Goal: Navigation & Orientation: Find specific page/section

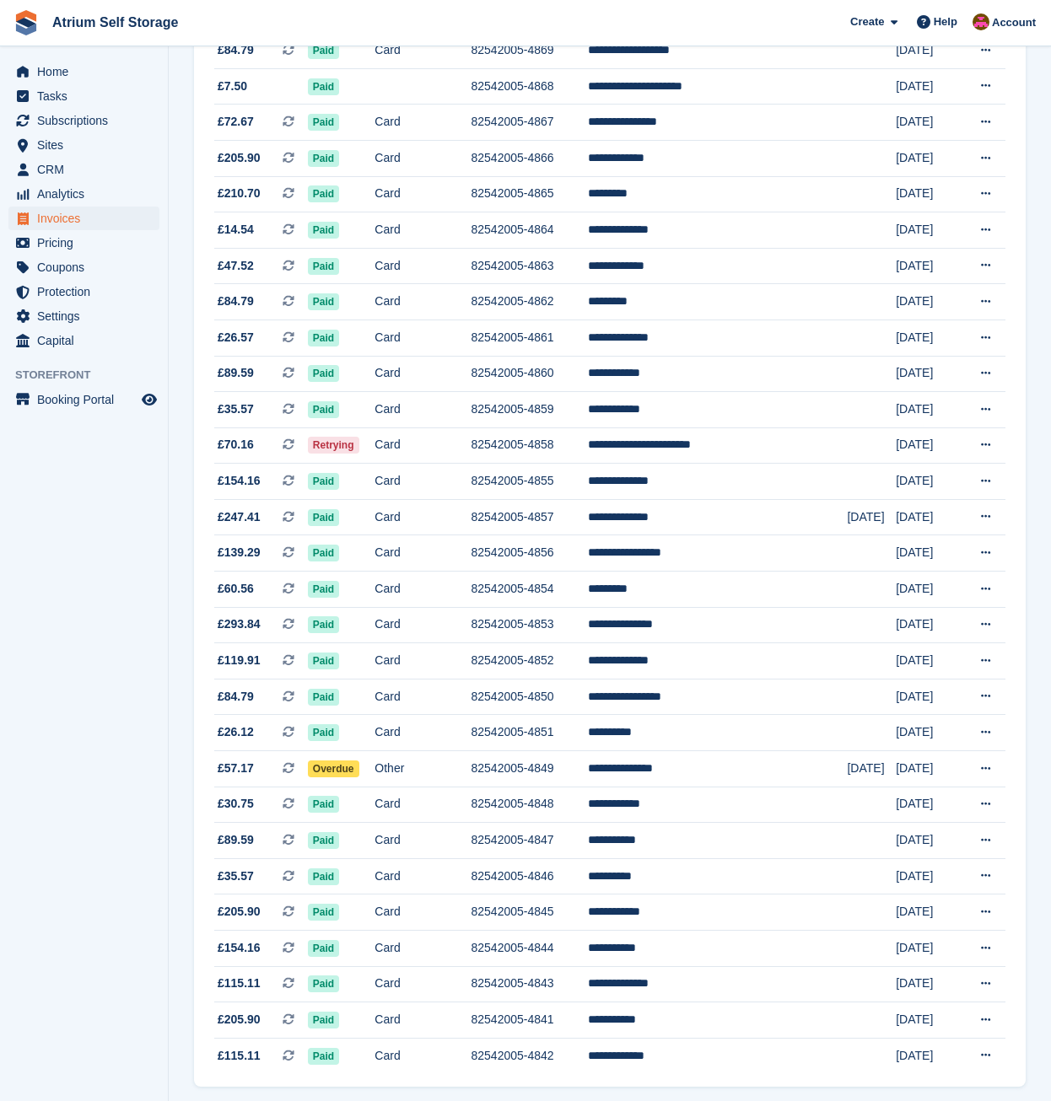
scroll to position [1061, 0]
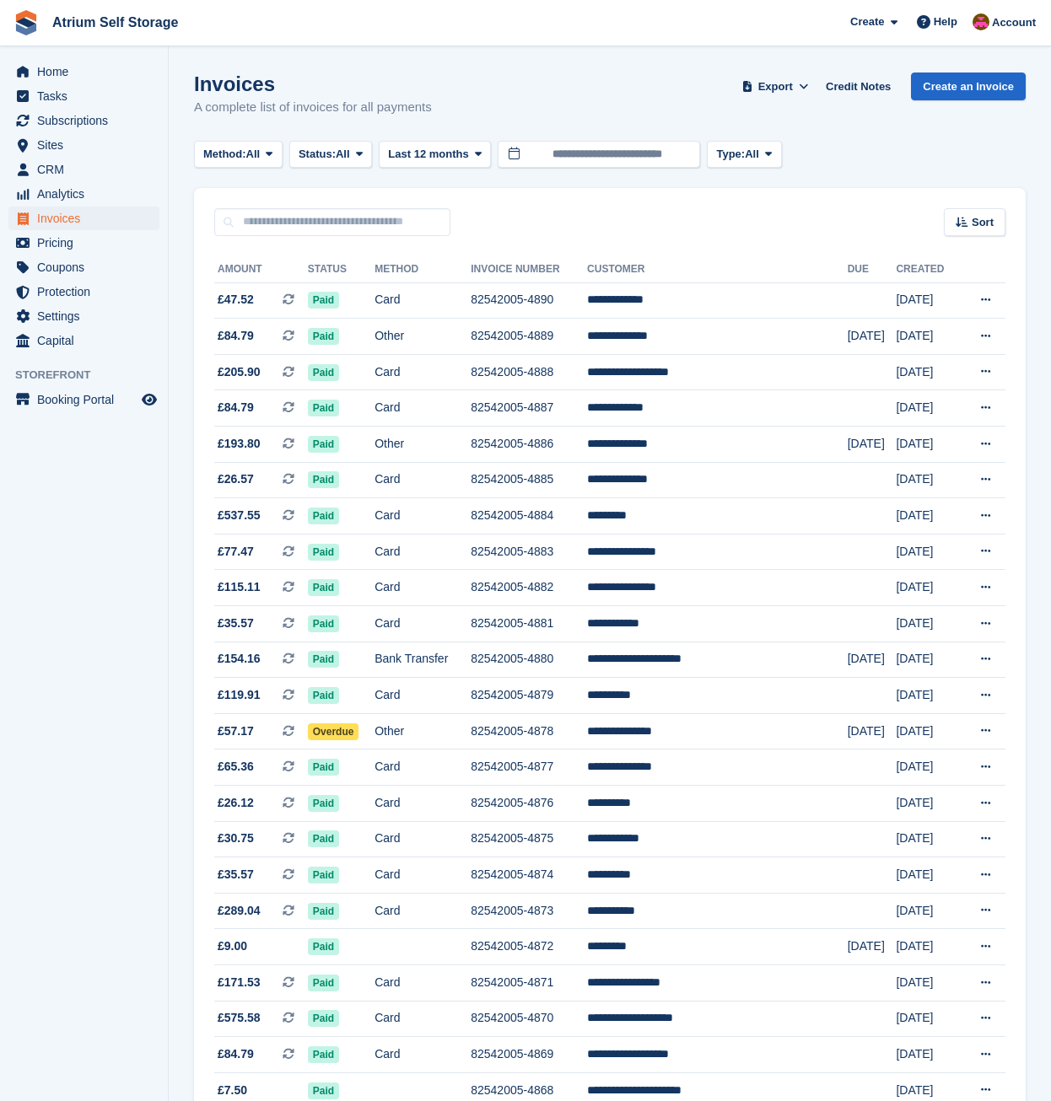
scroll to position [1061, 0]
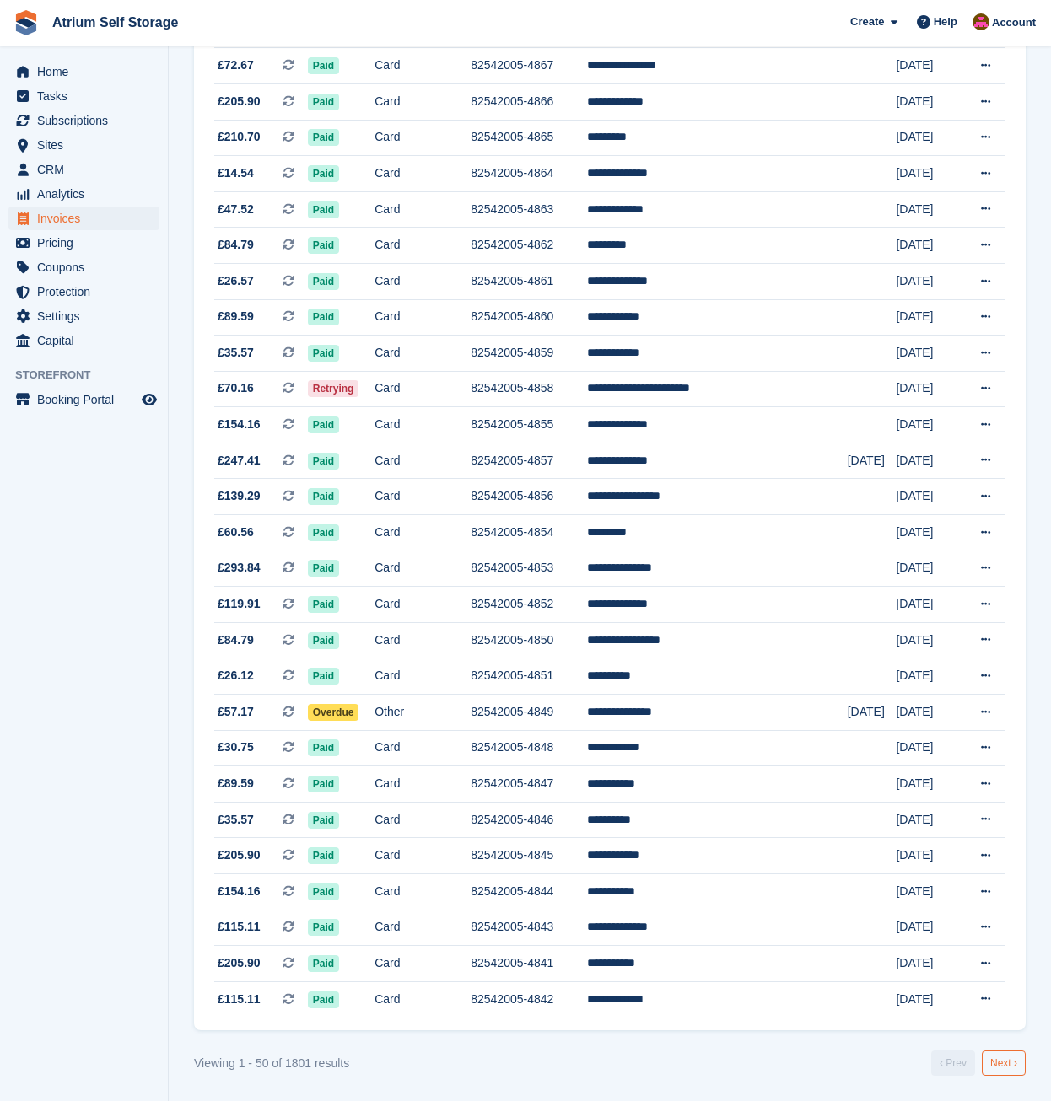
click at [996, 1062] on link "Next ›" at bounding box center [1004, 1063] width 44 height 25
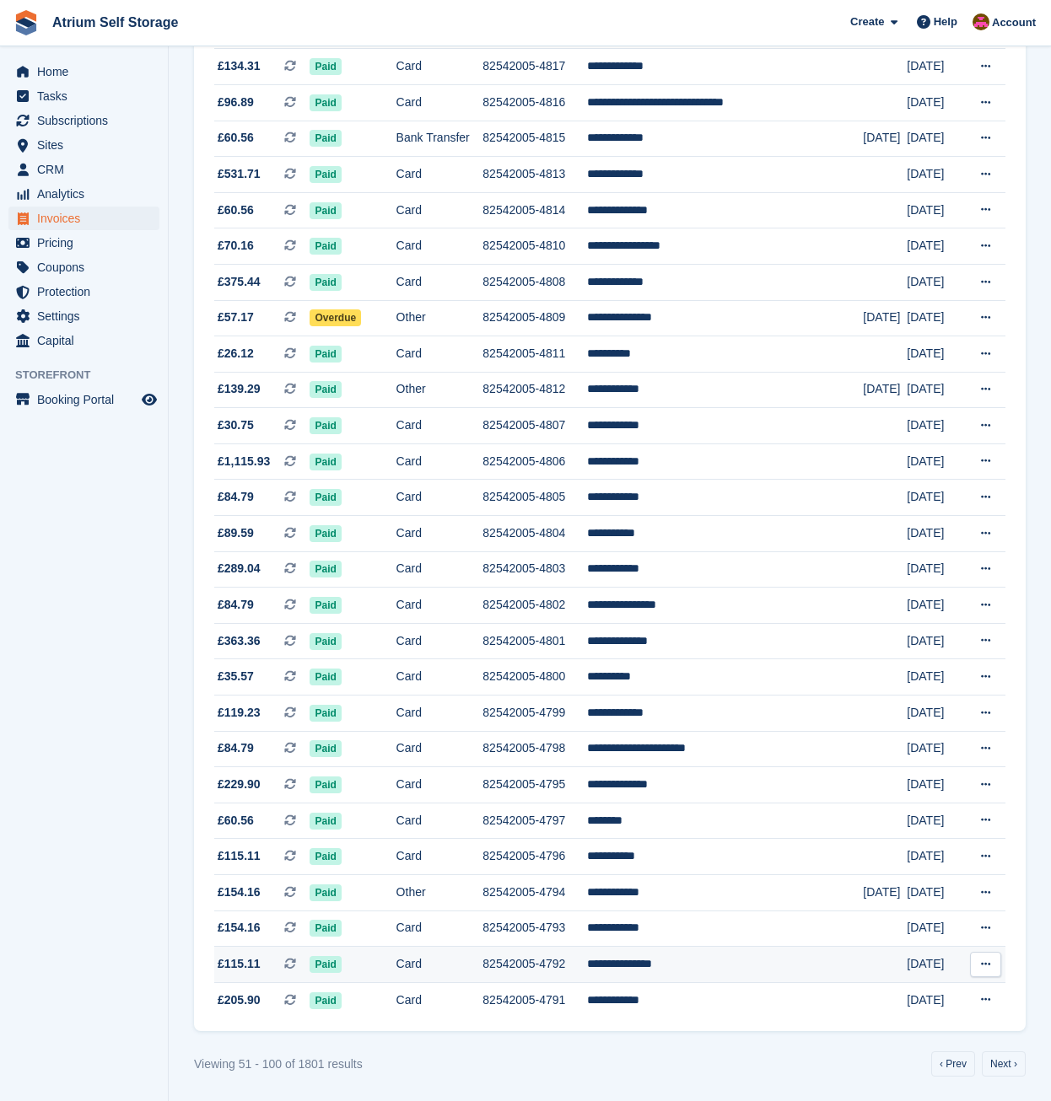
scroll to position [1061, 0]
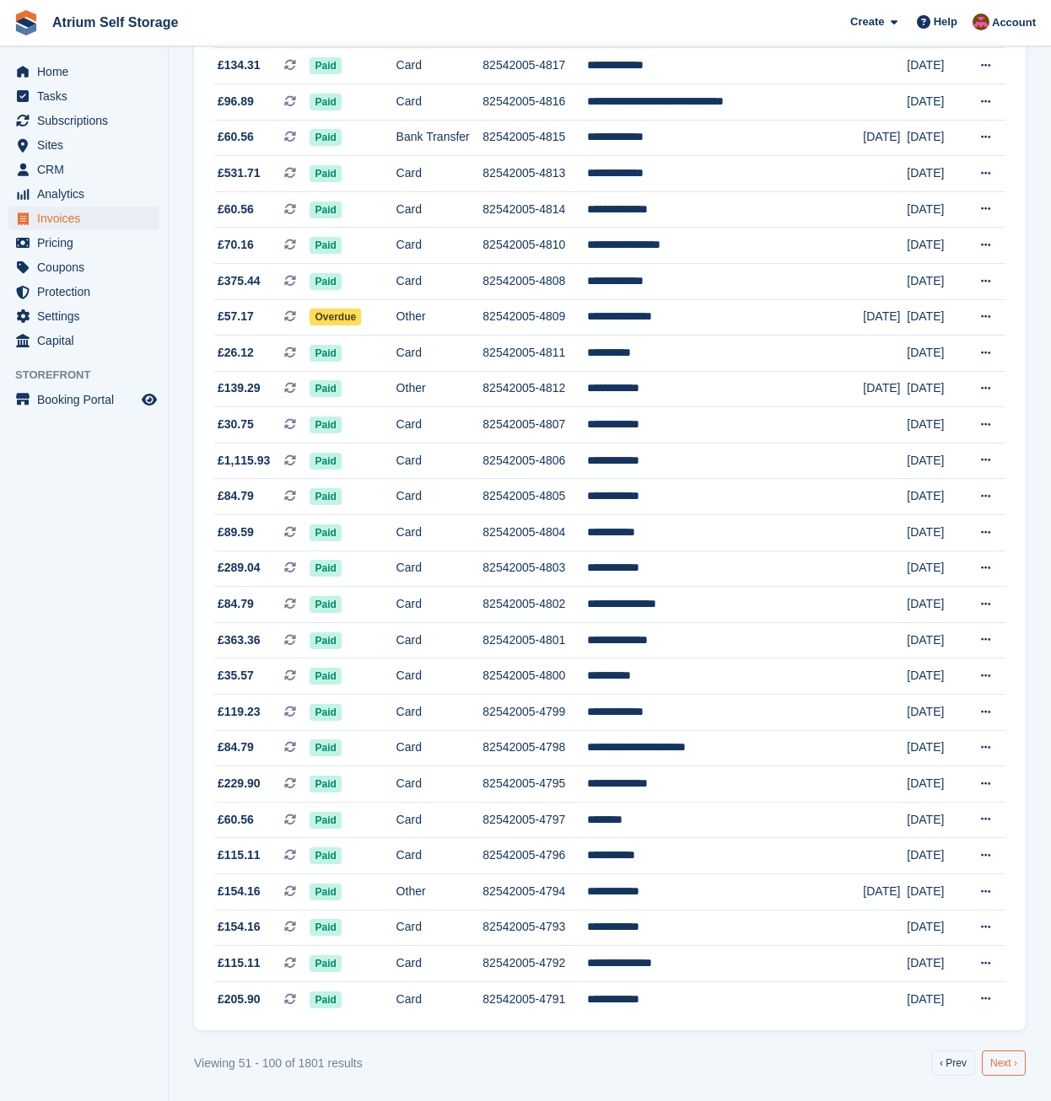
click at [1014, 1068] on link "Next ›" at bounding box center [1004, 1063] width 44 height 25
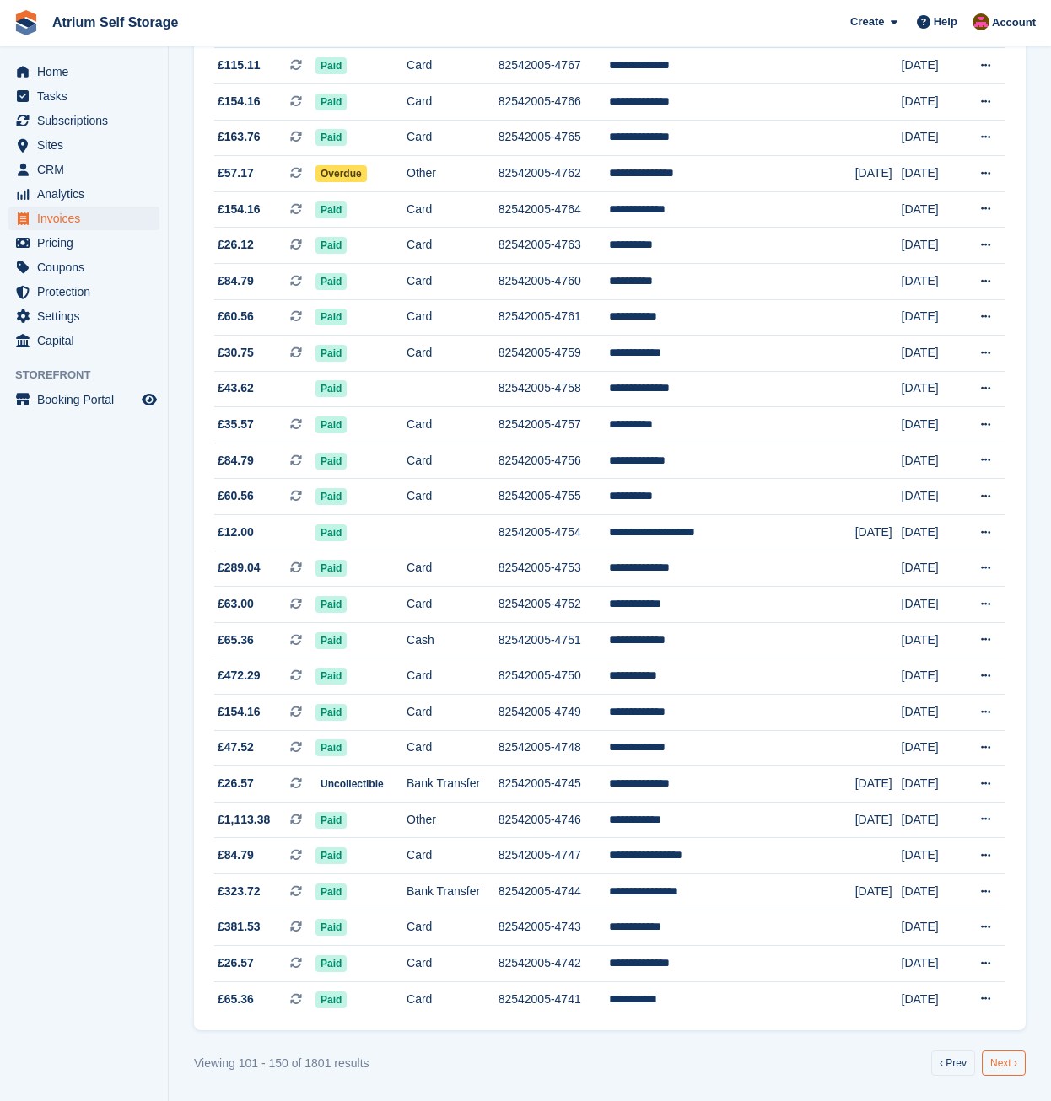
click at [1003, 1063] on link "Next ›" at bounding box center [1004, 1063] width 44 height 25
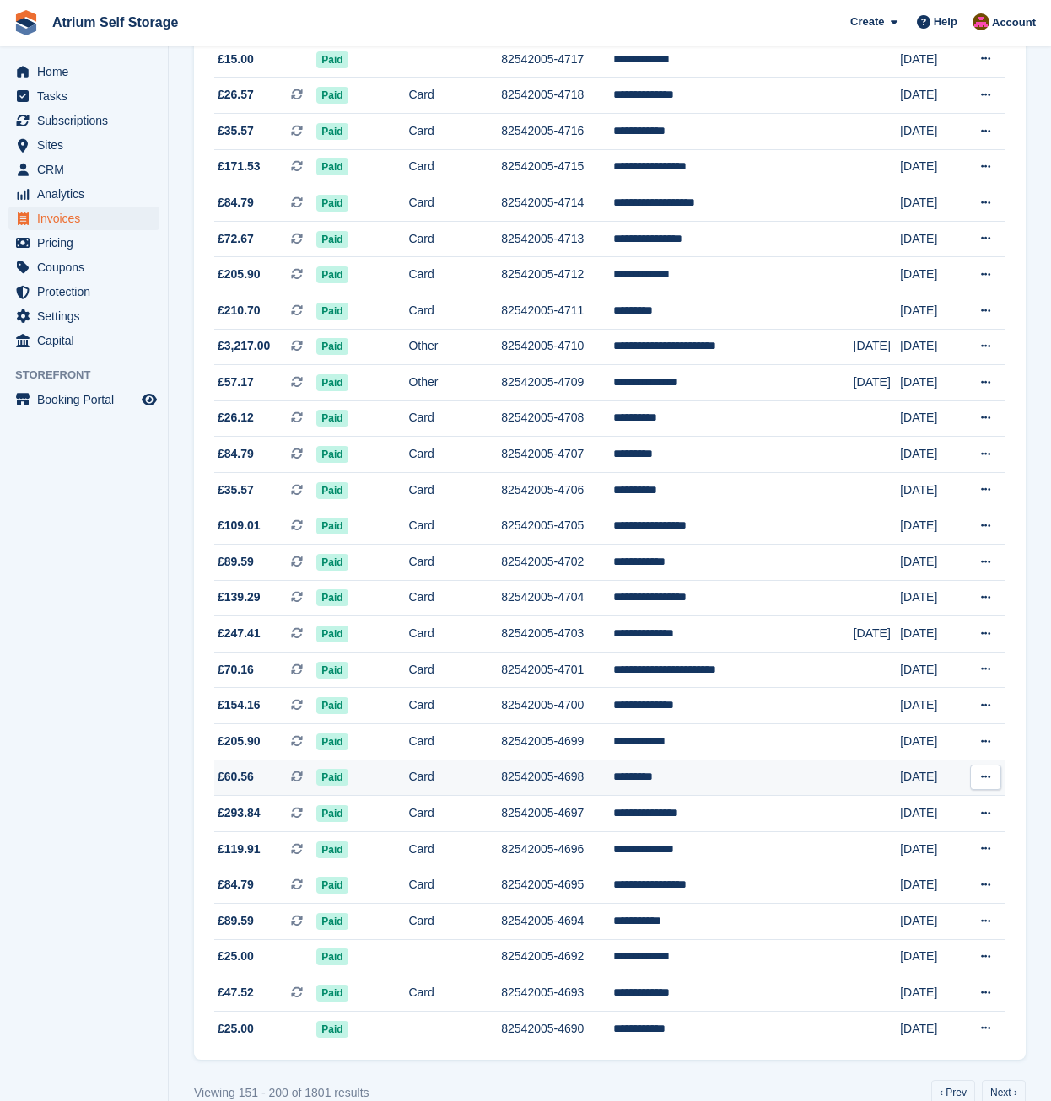
scroll to position [1061, 0]
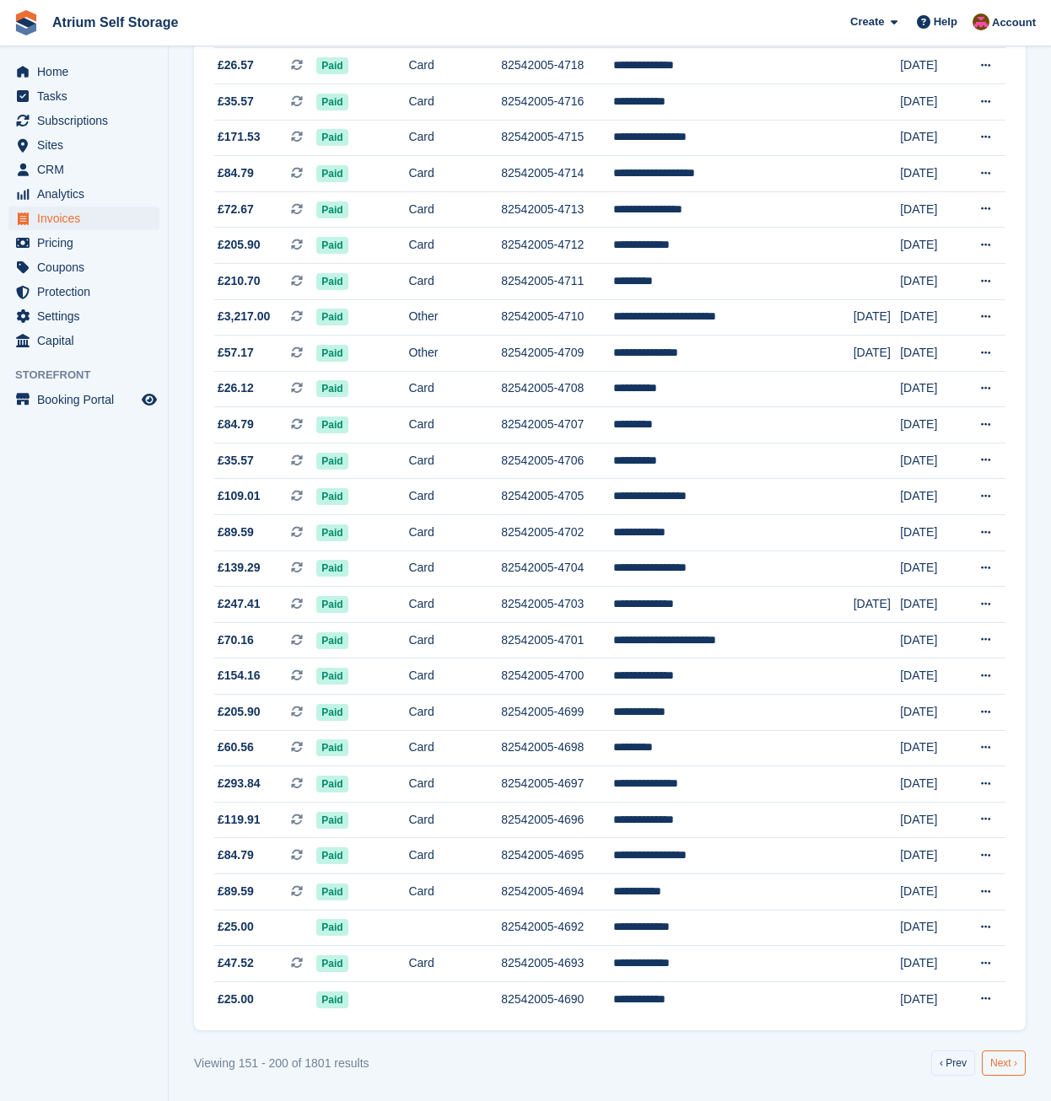
click at [993, 1066] on link "Next ›" at bounding box center [1004, 1063] width 44 height 25
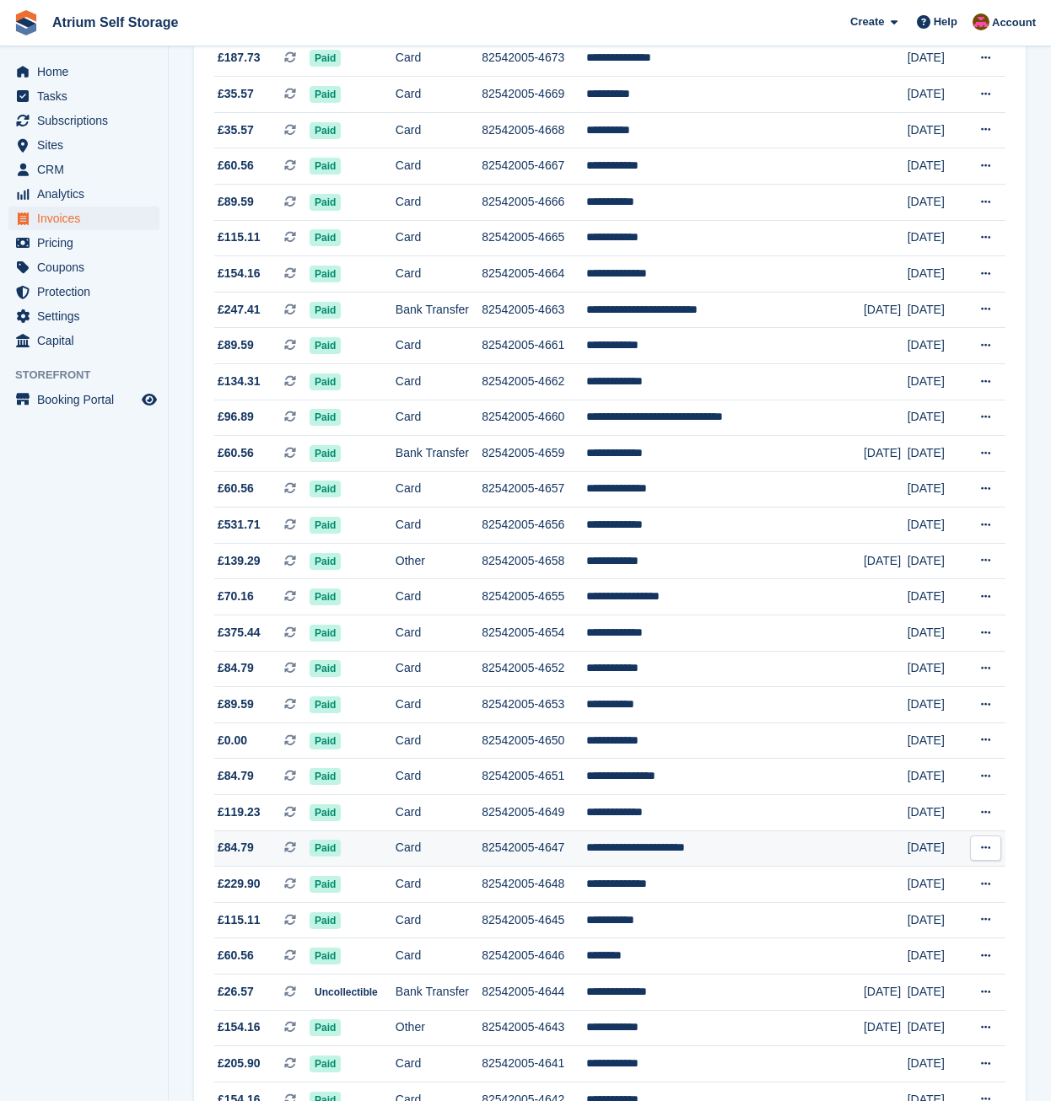
scroll to position [1061, 0]
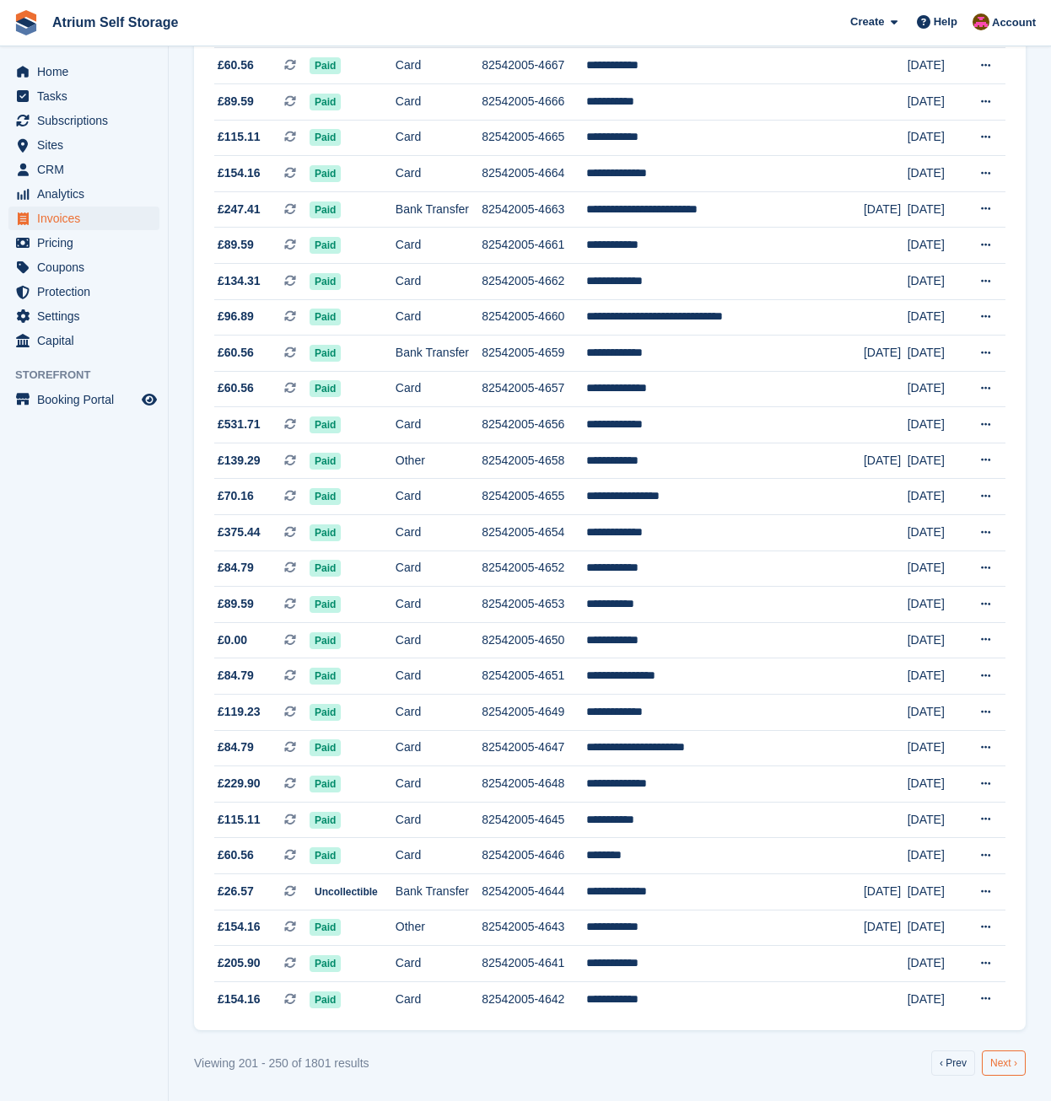
click at [1008, 1062] on link "Next ›" at bounding box center [1004, 1063] width 44 height 25
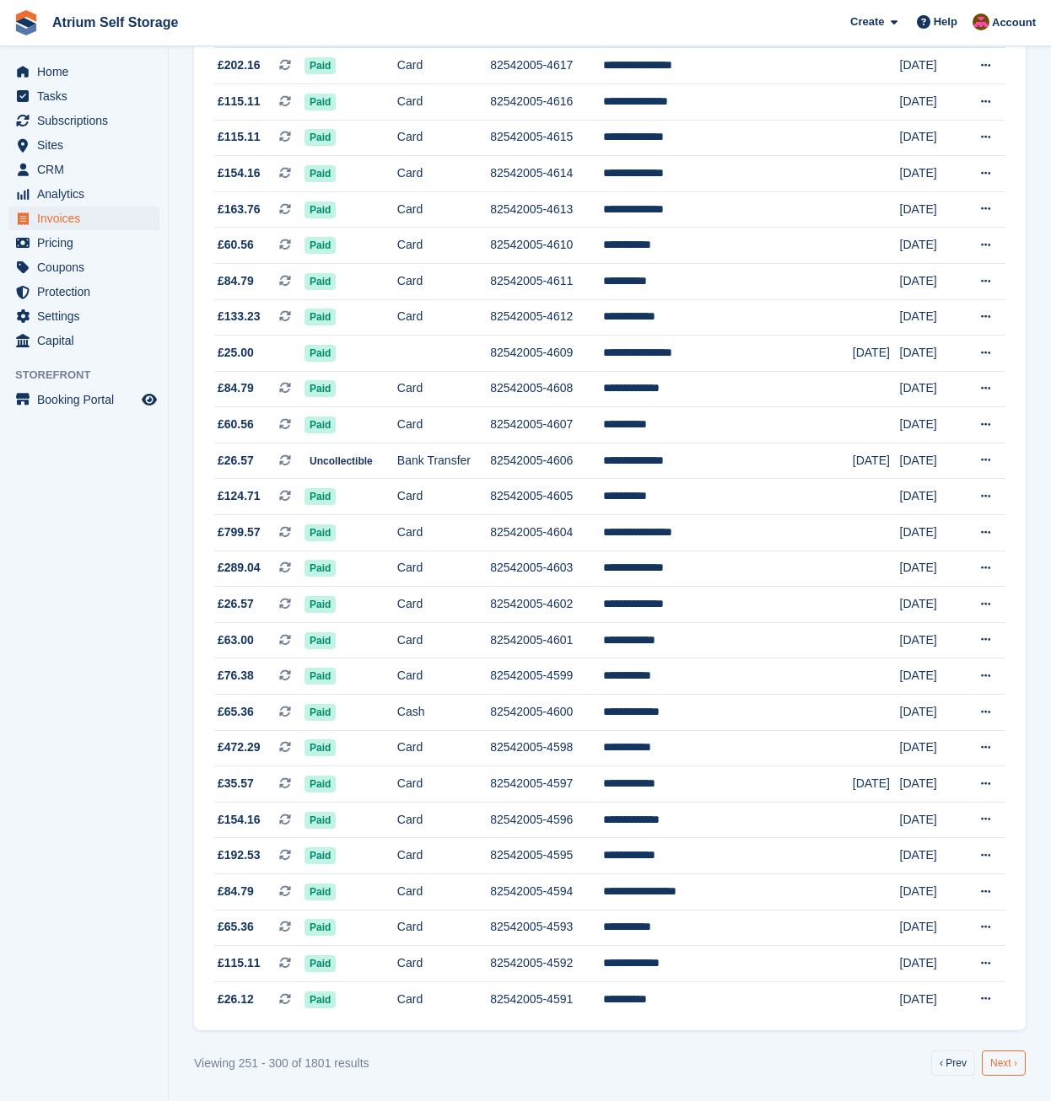
click at [1003, 1062] on link "Next ›" at bounding box center [1004, 1063] width 44 height 25
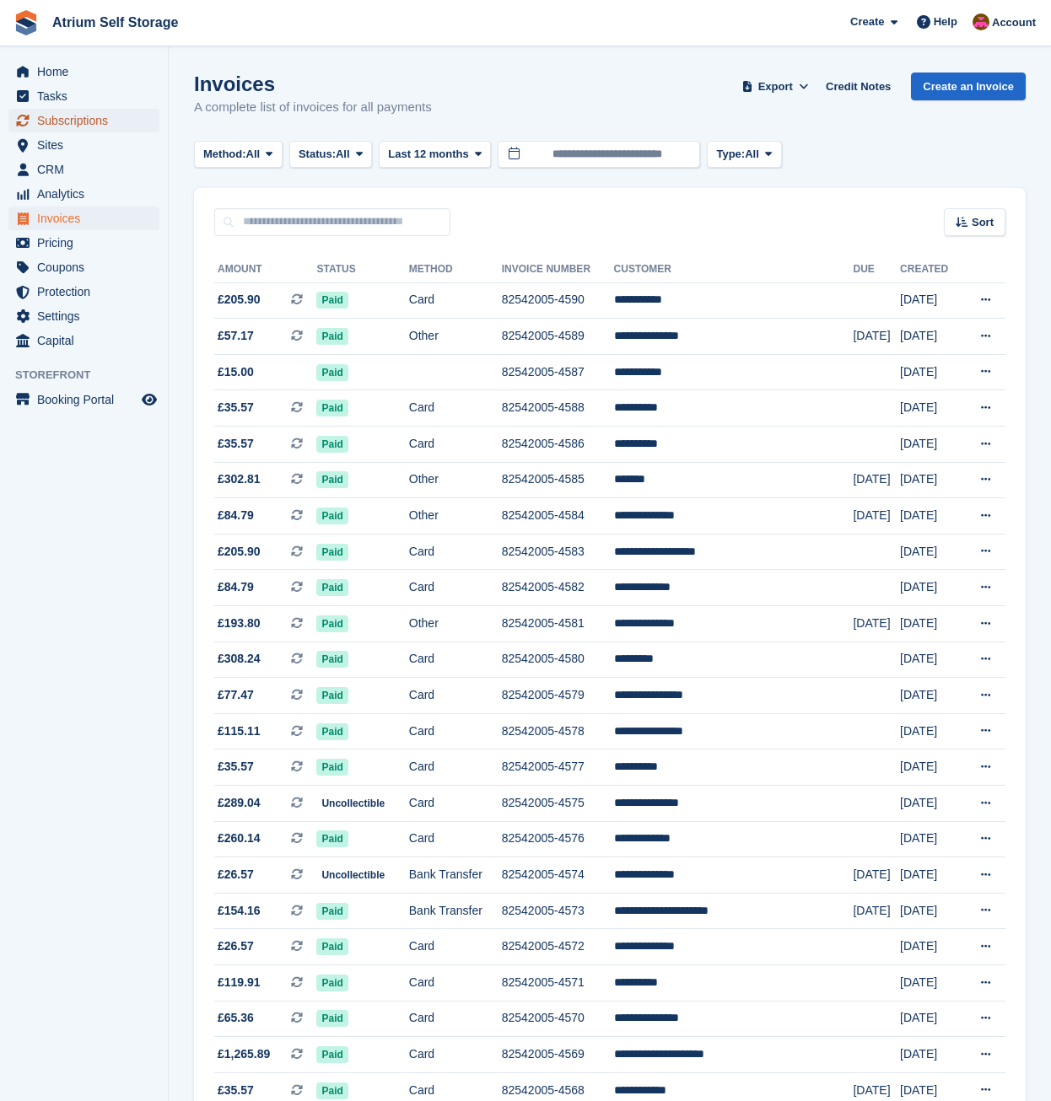
click at [62, 119] on span "Subscriptions" at bounding box center [87, 121] width 101 height 24
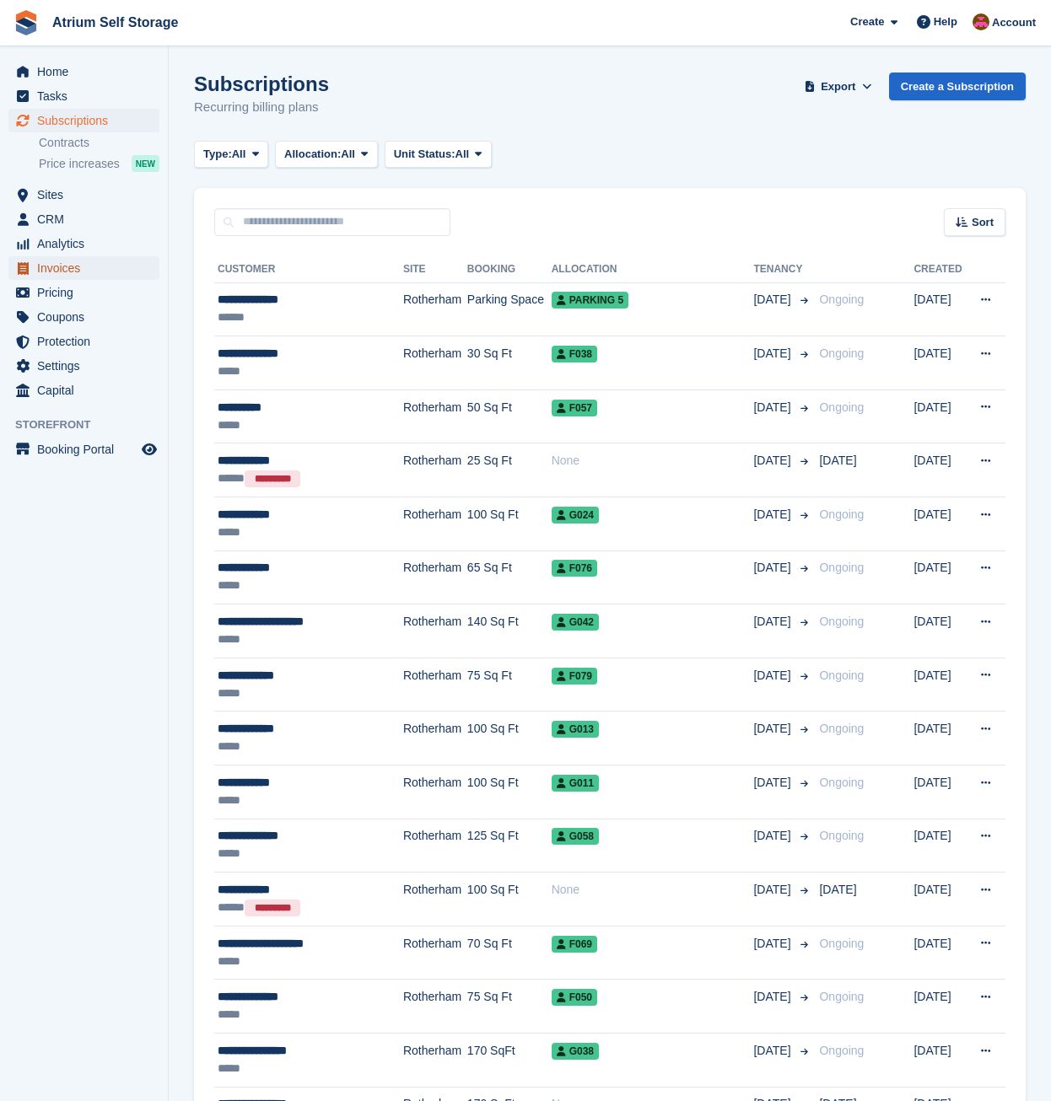
click at [64, 267] on span "Invoices" at bounding box center [87, 268] width 101 height 24
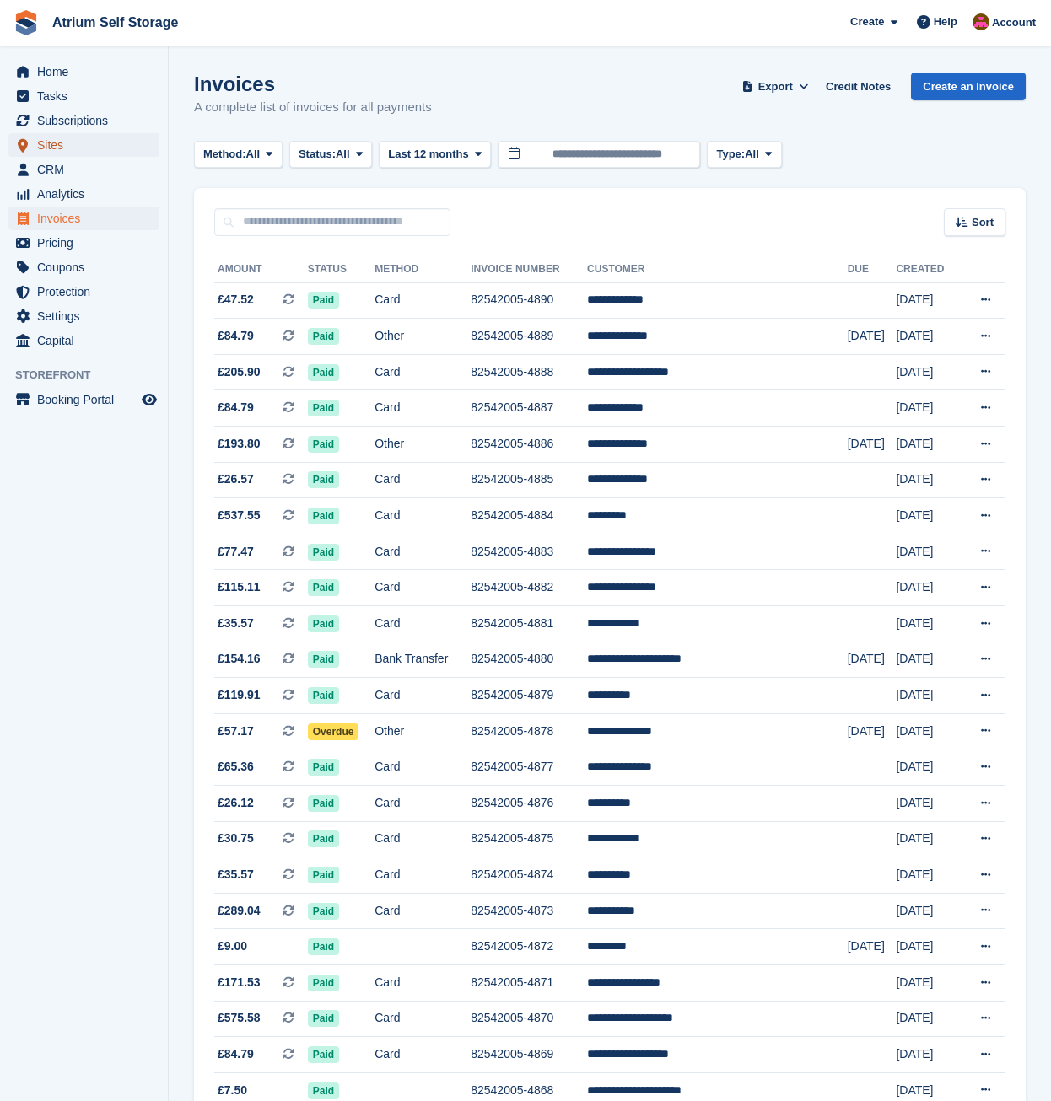
click at [58, 153] on span "Sites" at bounding box center [87, 145] width 101 height 24
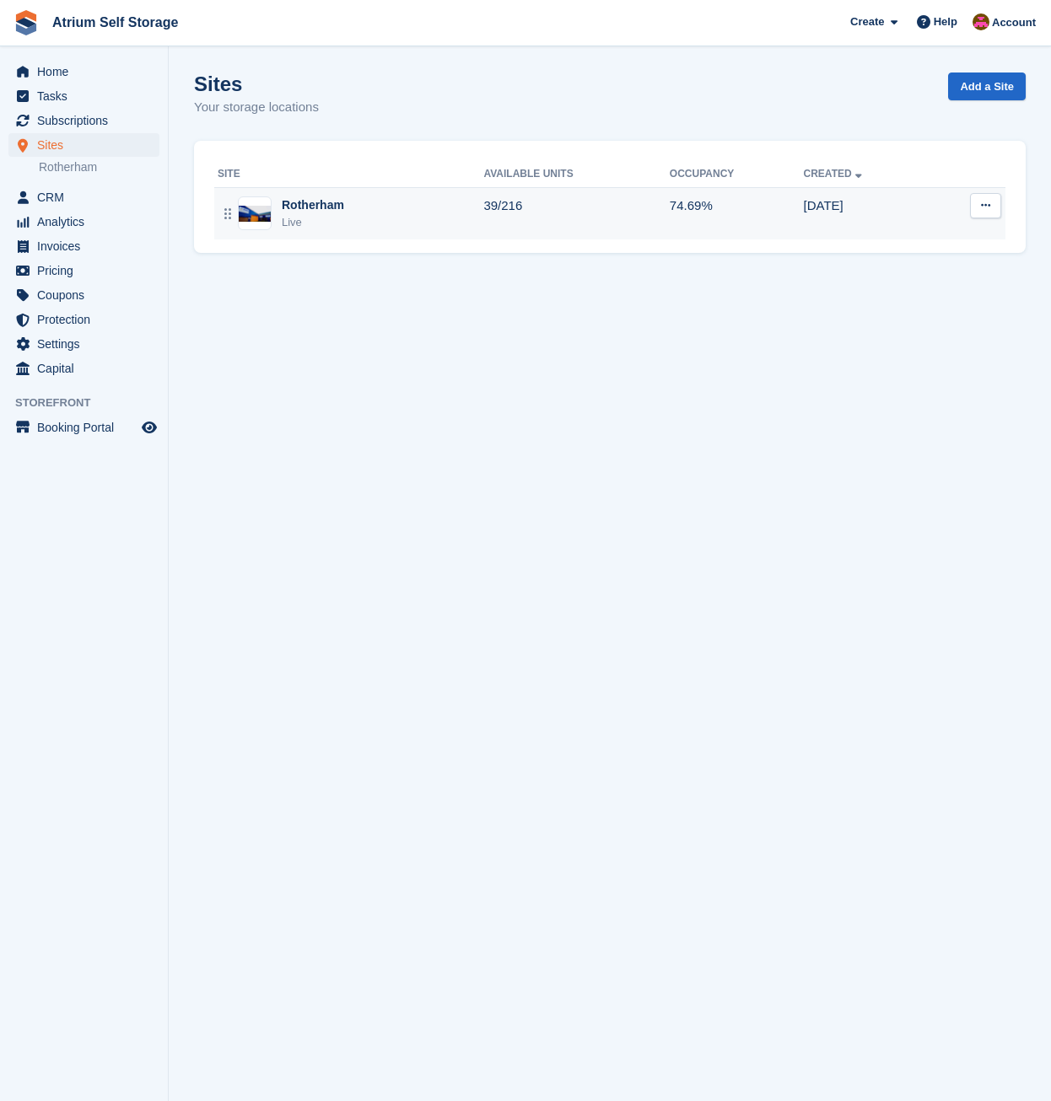
click at [344, 201] on div "Rotherham Live" at bounding box center [351, 213] width 266 height 35
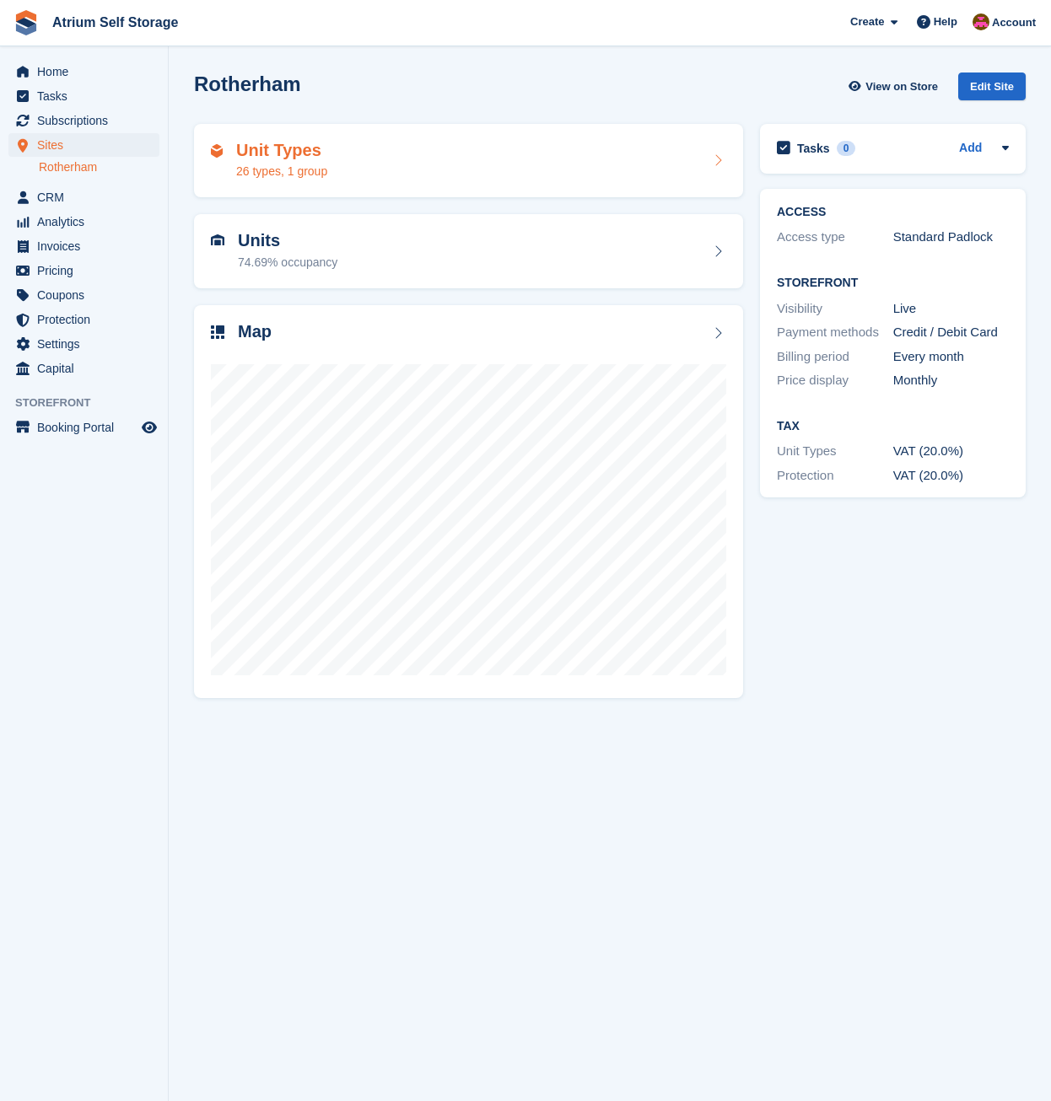
click at [382, 163] on div "Unit Types 26 types, 1 group" at bounding box center [468, 161] width 515 height 40
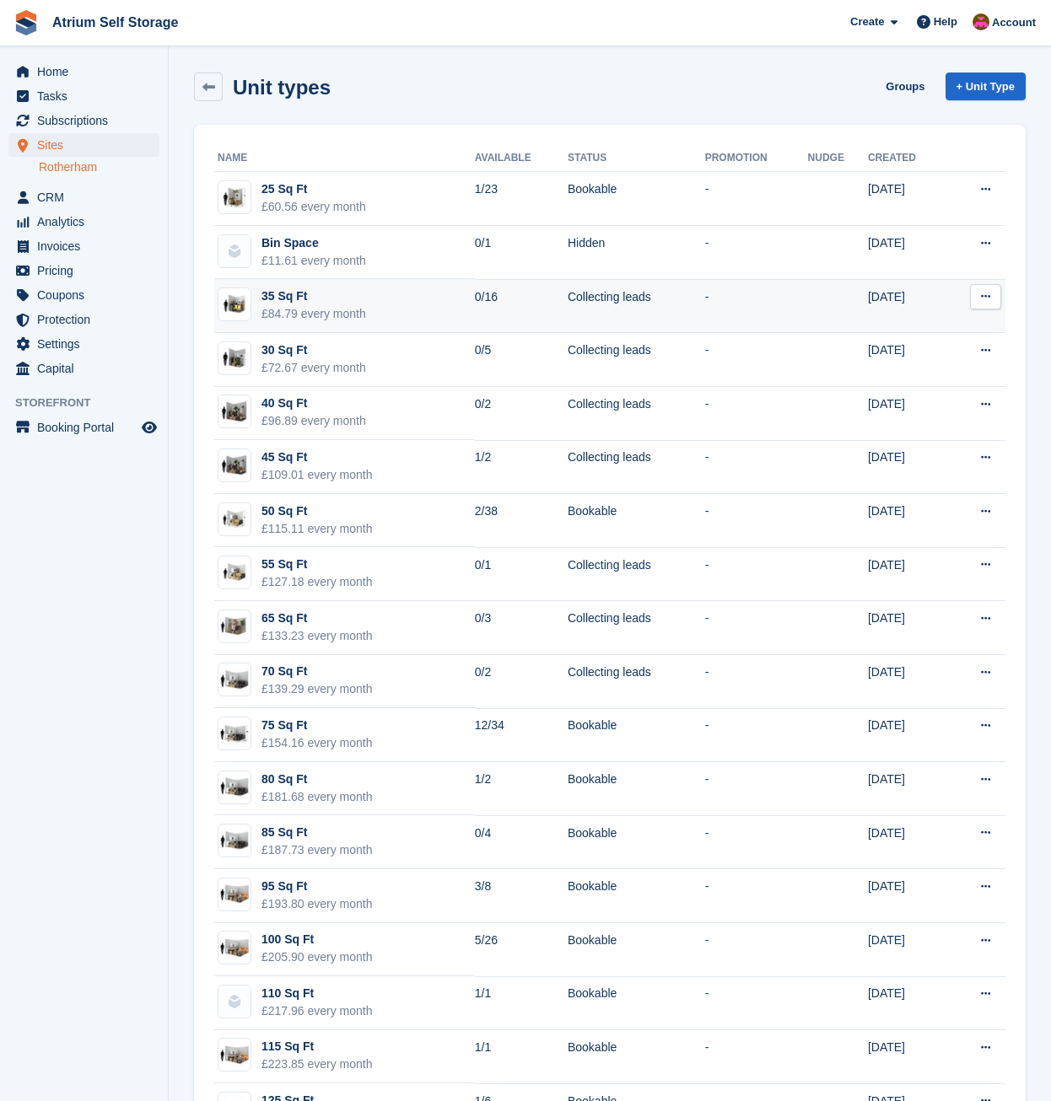
click at [511, 301] on td "0/16" at bounding box center [521, 306] width 93 height 54
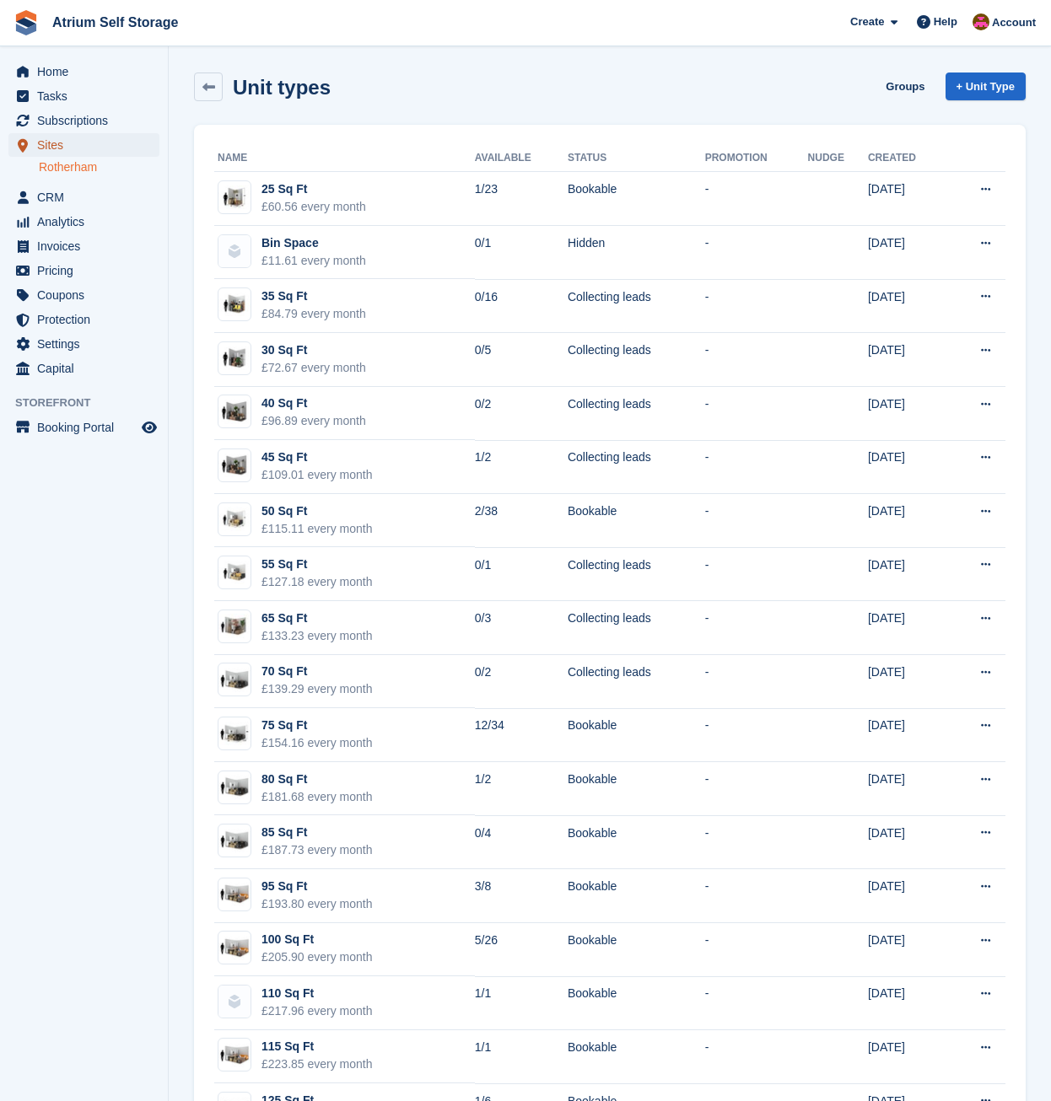
click at [67, 150] on span "Sites" at bounding box center [87, 145] width 101 height 24
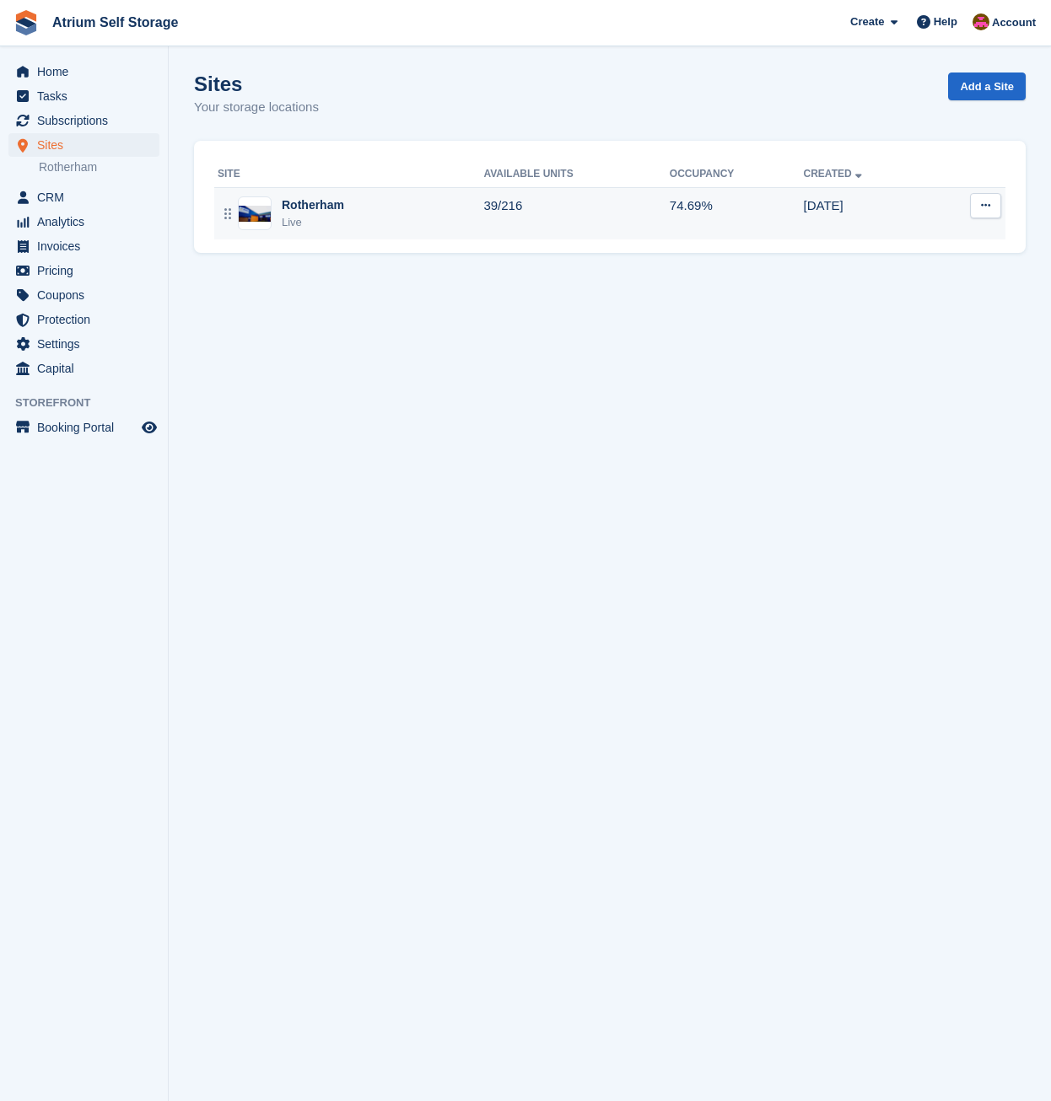
click at [397, 225] on div "Rotherham Live" at bounding box center [351, 213] width 266 height 35
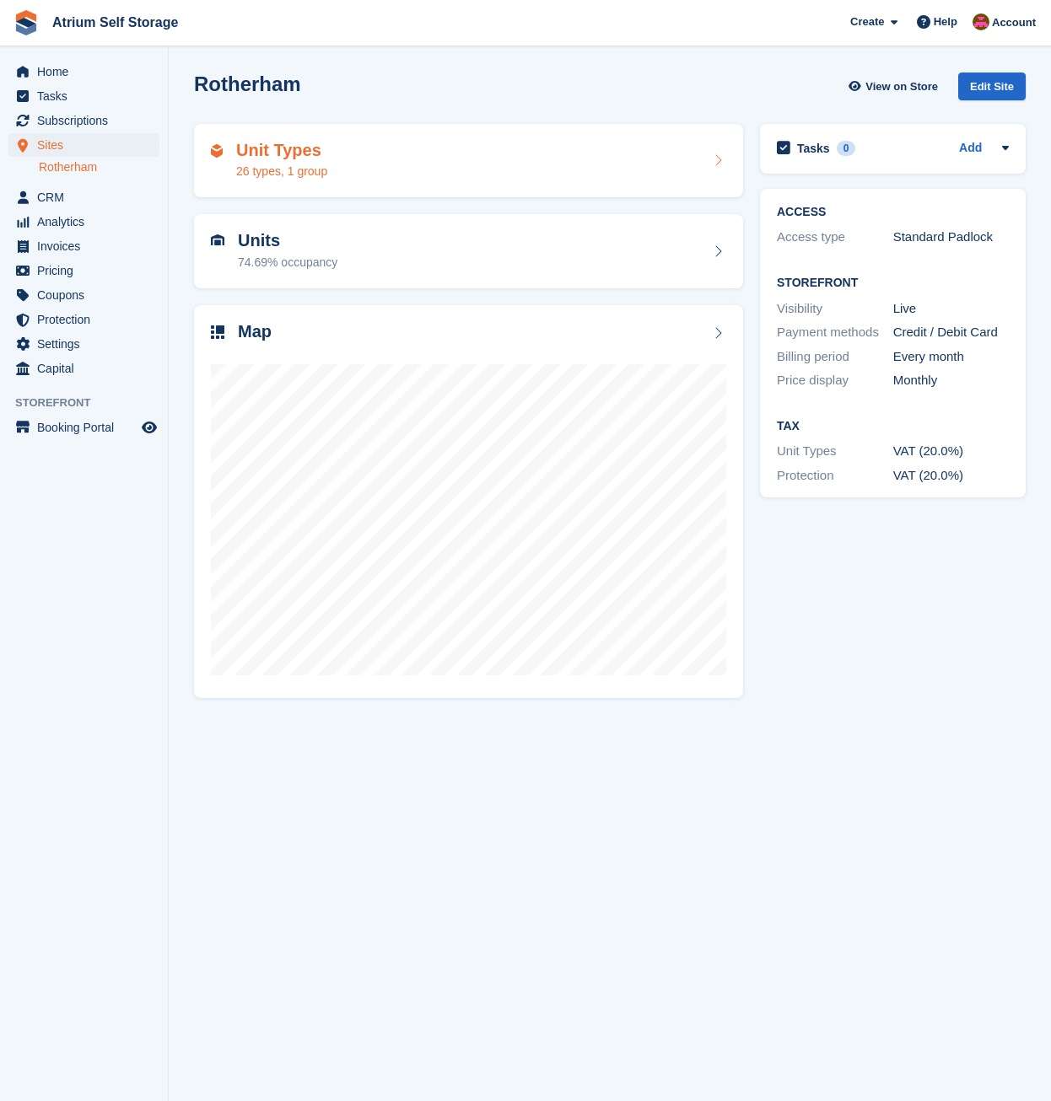
click at [335, 170] on div "Unit Types 26 types, 1 group" at bounding box center [468, 161] width 515 height 40
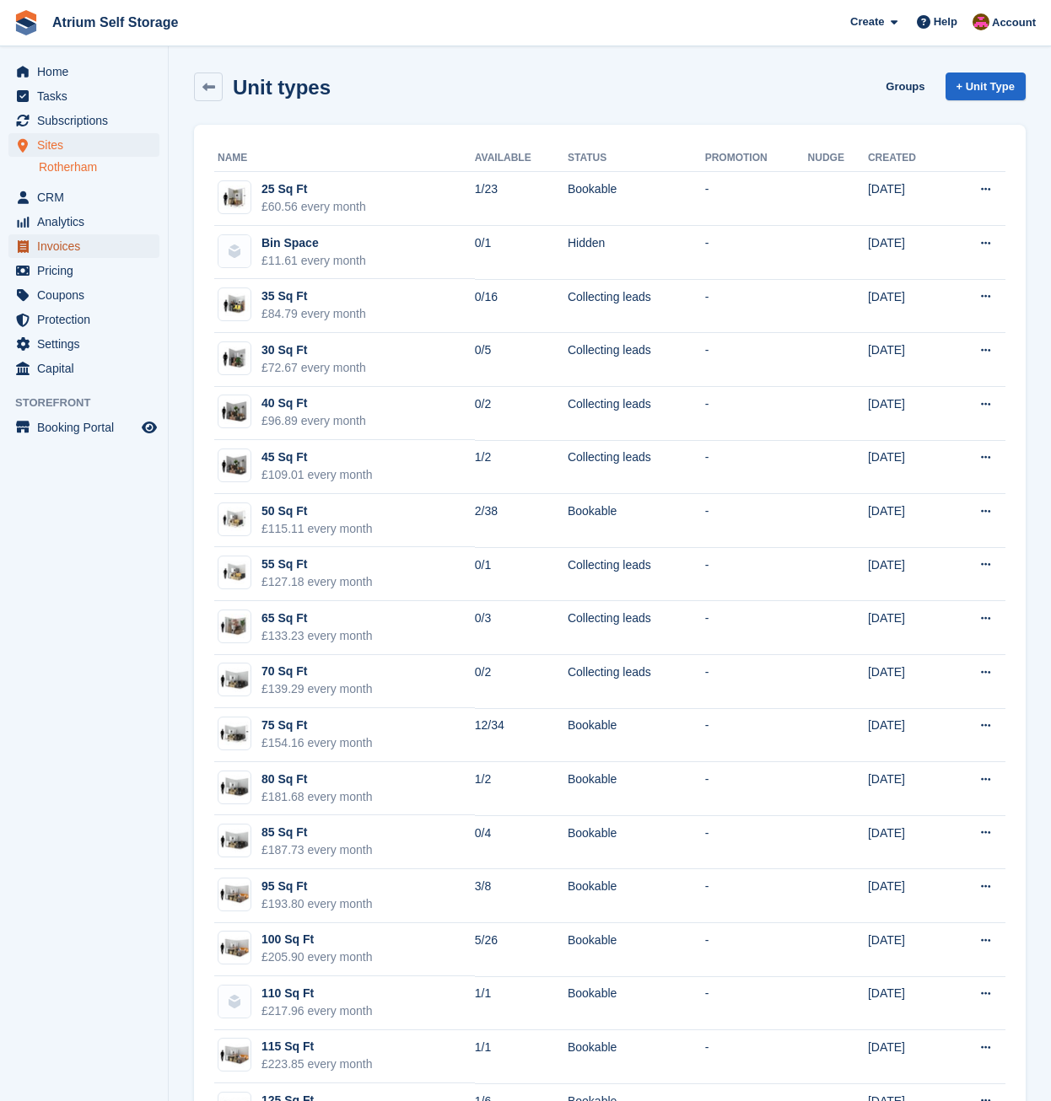
click at [67, 243] on span "Invoices" at bounding box center [87, 246] width 101 height 24
